Goal: Transaction & Acquisition: Purchase product/service

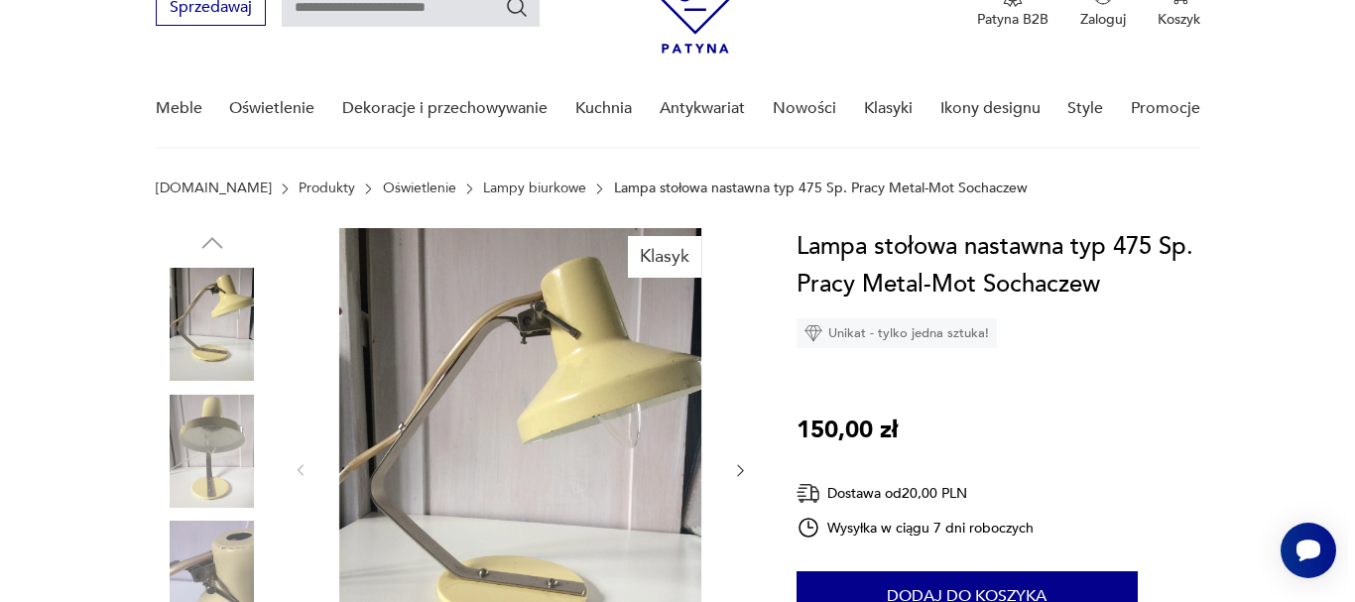
scroll to position [397, 0]
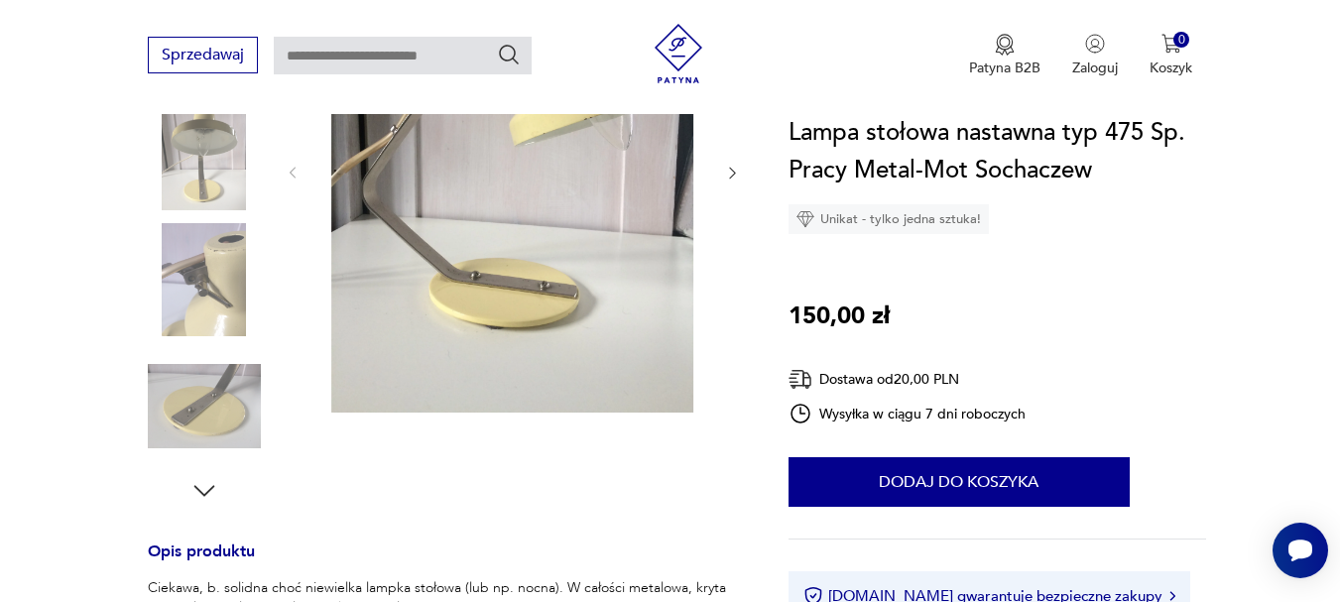
click at [633, 228] on img at bounding box center [511, 172] width 383 height 482
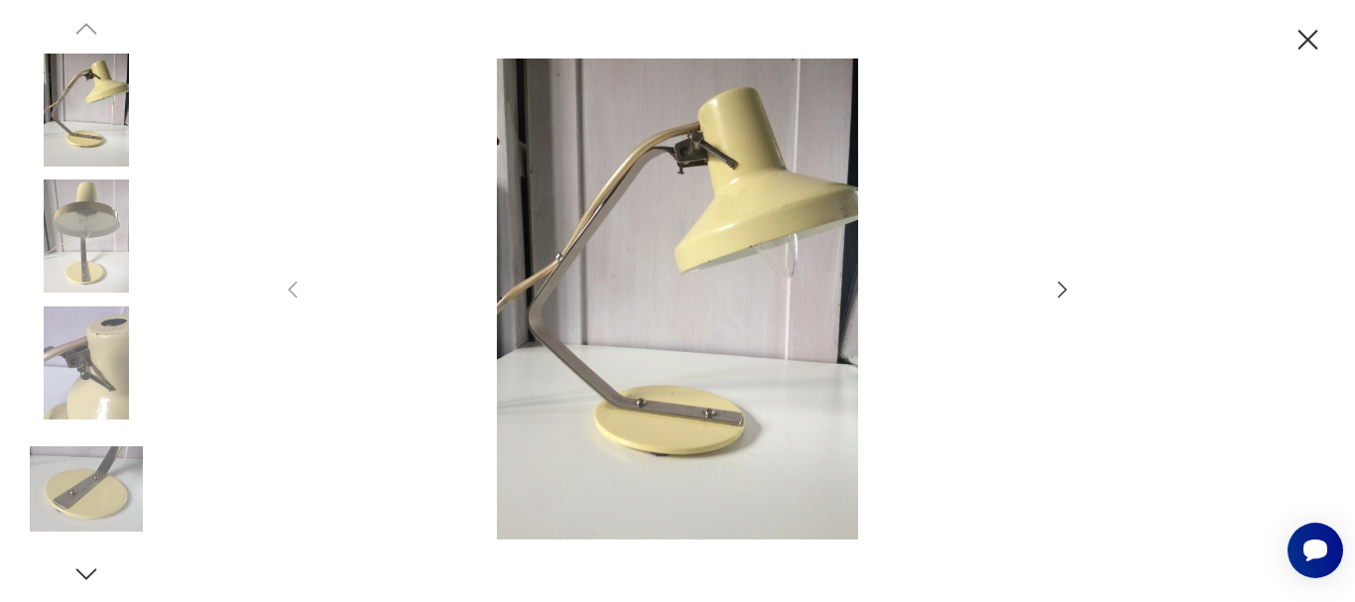
click at [1051, 298] on icon "button" at bounding box center [1062, 290] width 24 height 24
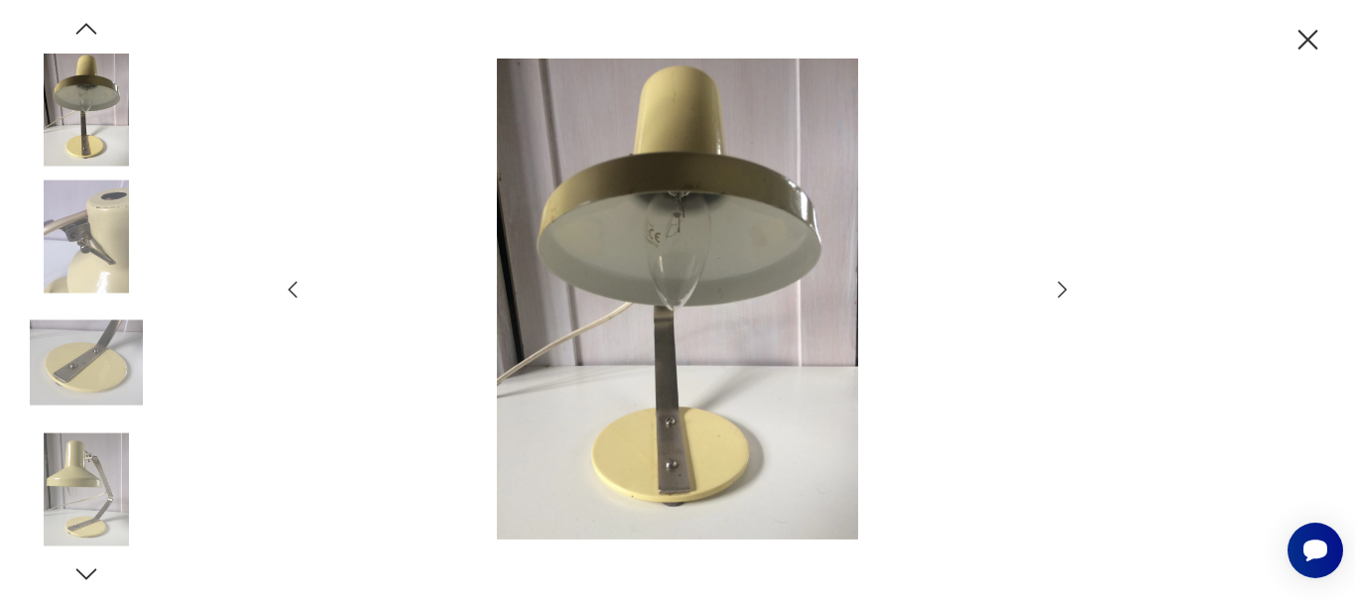
click at [1051, 298] on icon "button" at bounding box center [1062, 290] width 24 height 24
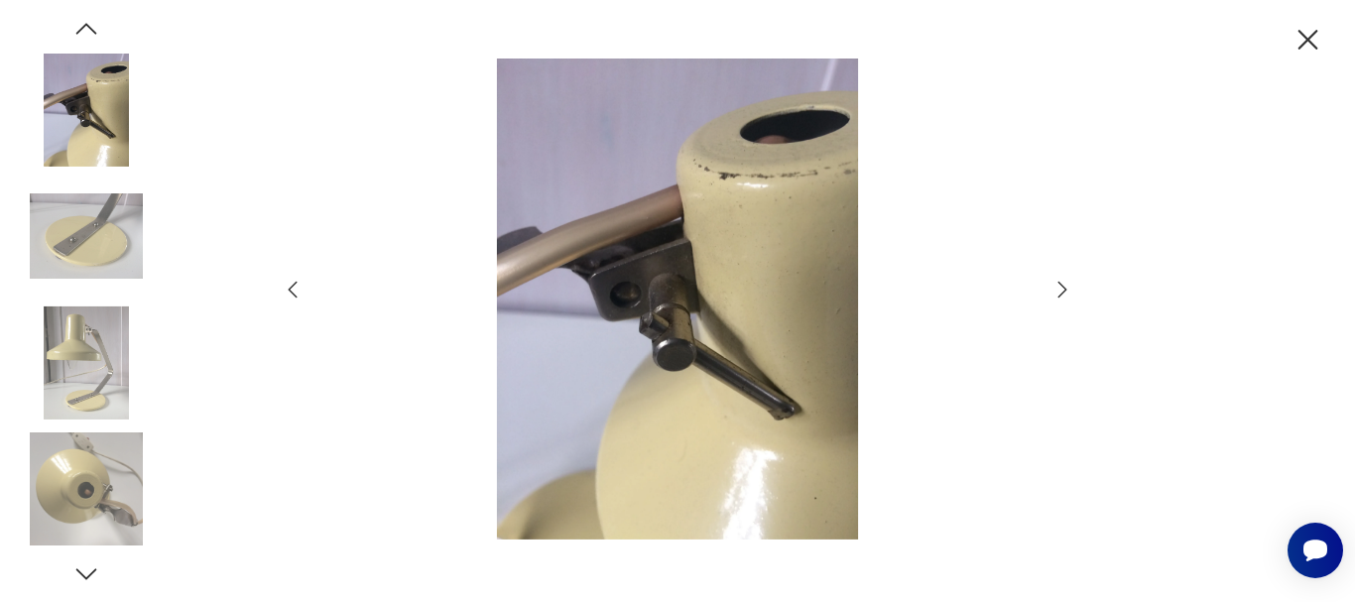
click at [1051, 298] on icon "button" at bounding box center [1062, 290] width 24 height 24
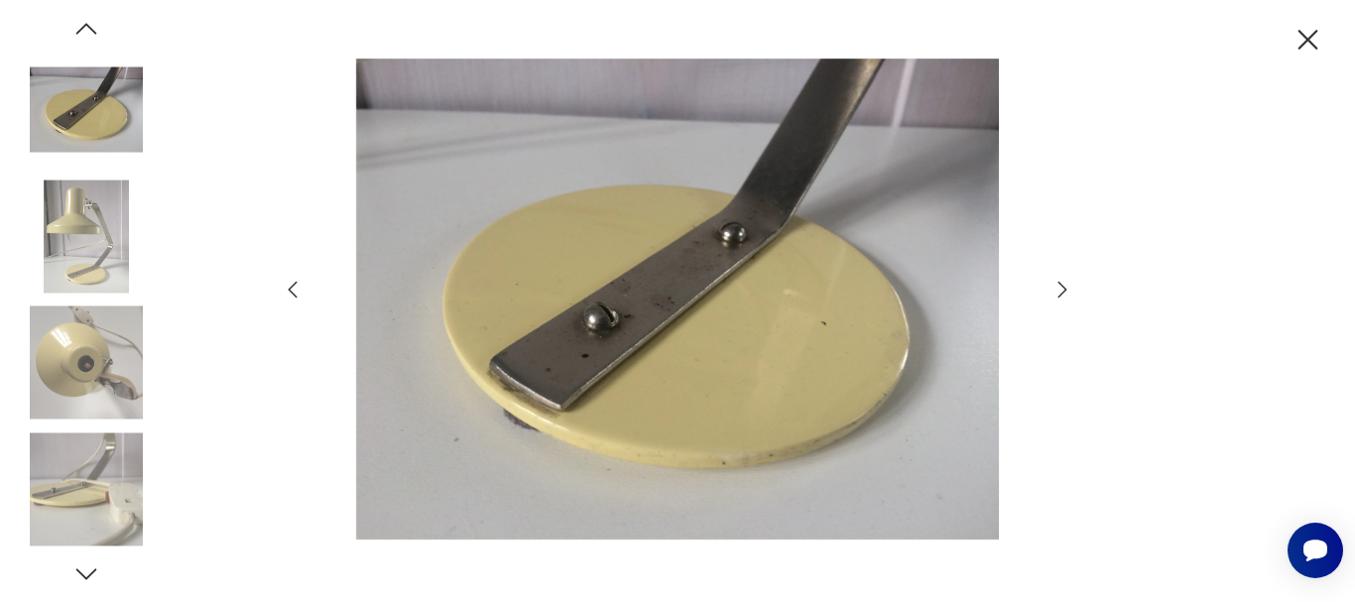
click at [1051, 298] on icon "button" at bounding box center [1062, 290] width 24 height 24
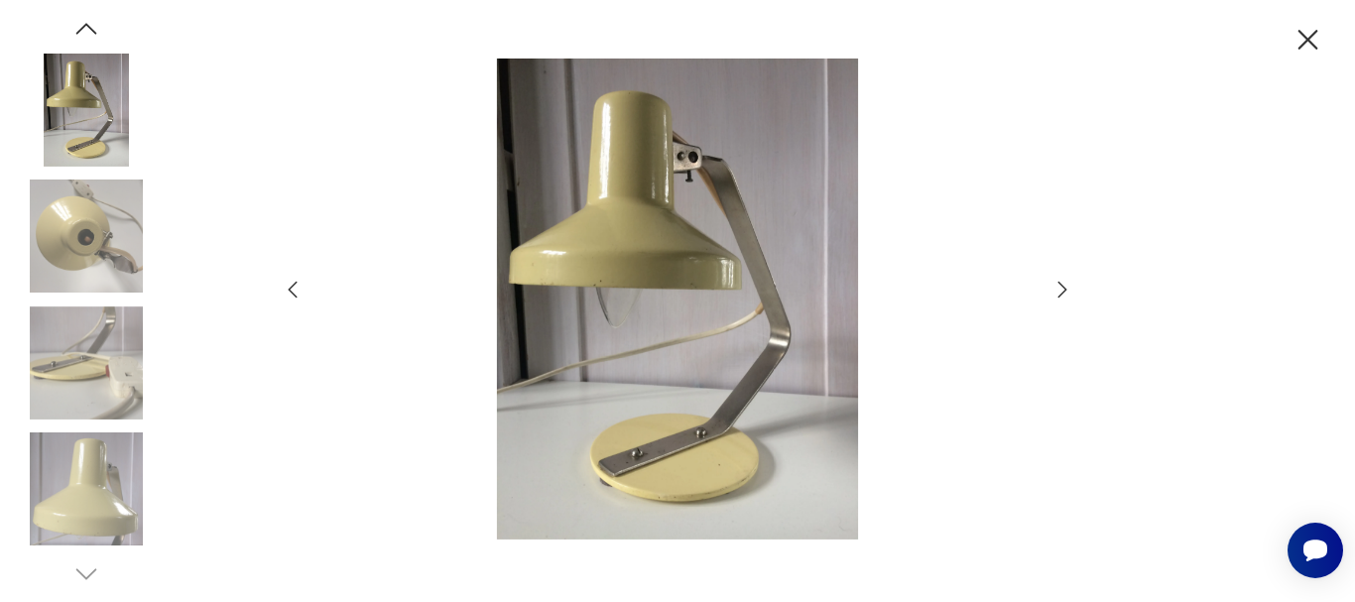
click at [1051, 298] on icon "button" at bounding box center [1062, 290] width 24 height 24
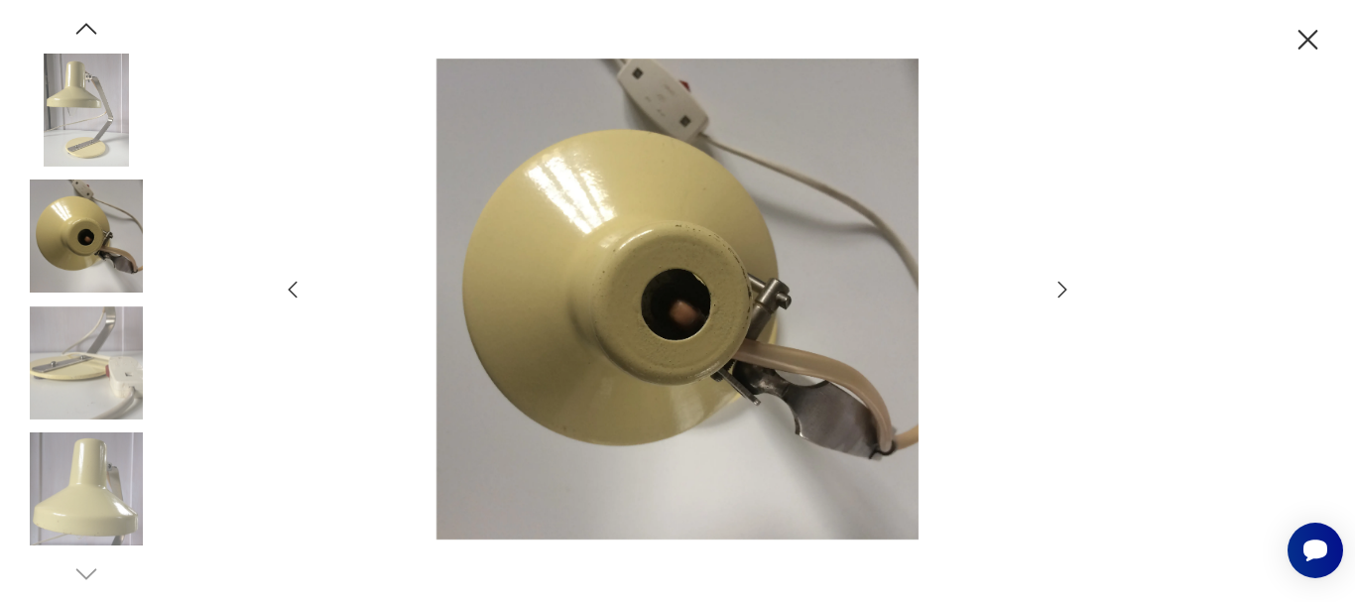
click at [1051, 298] on icon "button" at bounding box center [1062, 290] width 24 height 24
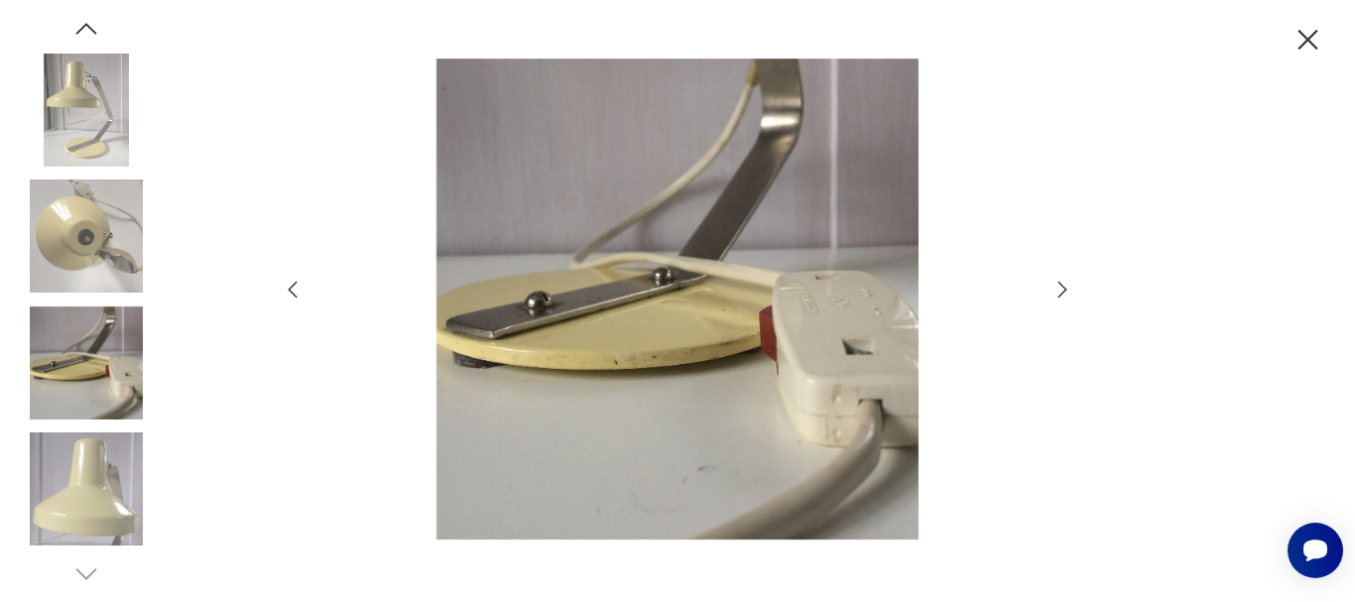
click at [1051, 298] on icon "button" at bounding box center [1062, 290] width 24 height 24
